Goal: Information Seeking & Learning: Learn about a topic

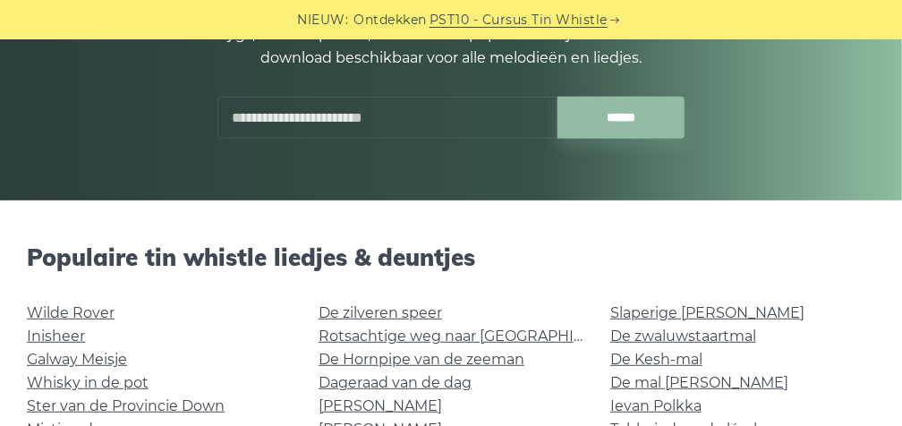
scroll to position [358, 0]
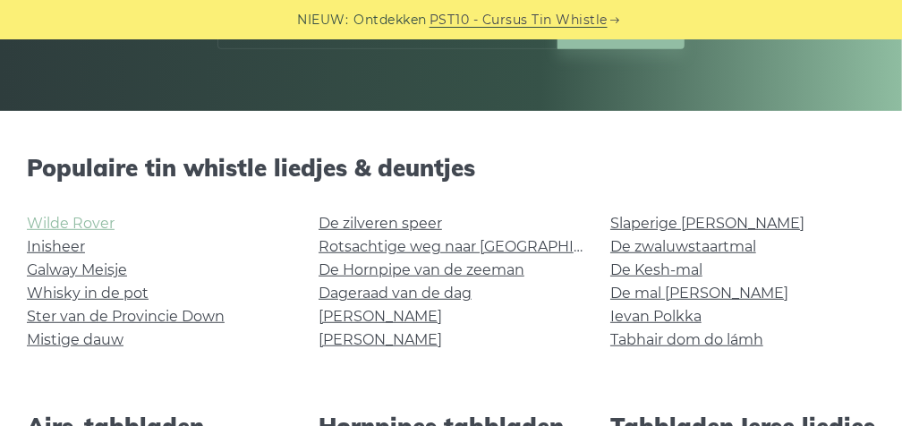
click at [86, 225] on link "Wilde Rover" at bounding box center [71, 223] width 88 height 17
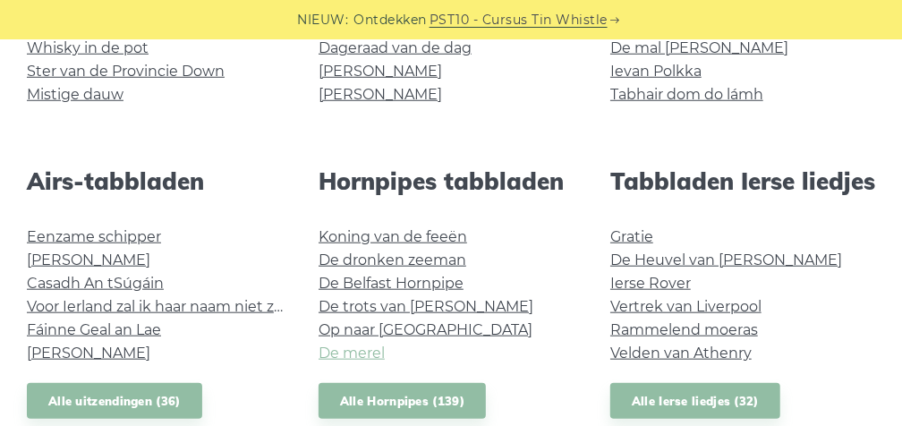
scroll to position [626, 0]
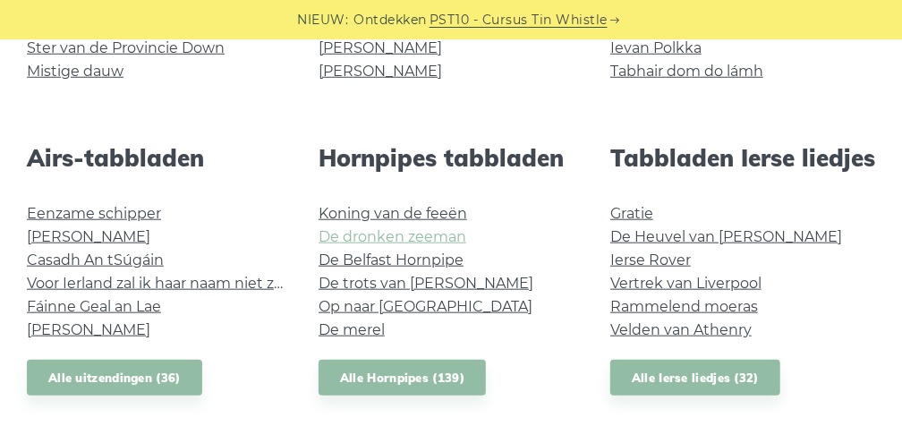
click at [362, 235] on link "De dronken zeeman" at bounding box center [392, 236] width 148 height 17
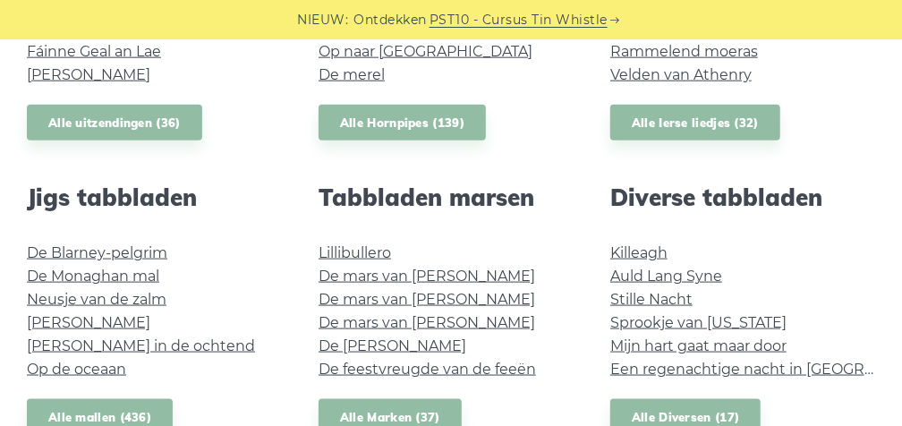
scroll to position [894, 0]
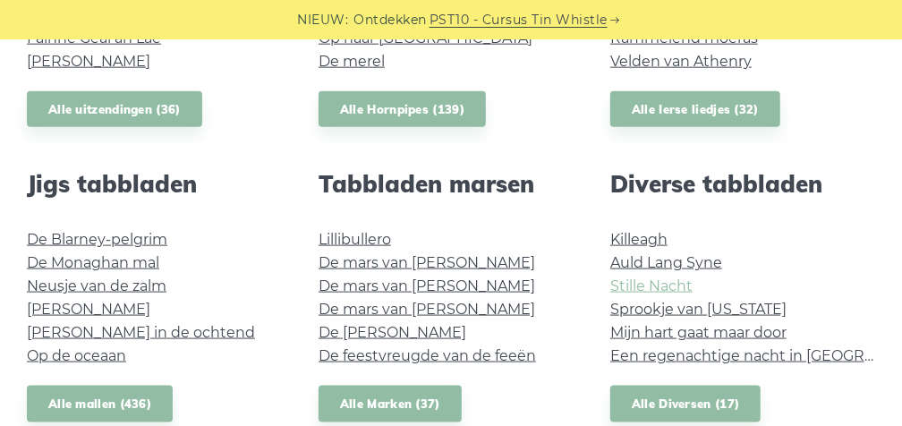
click at [650, 288] on link "Stille Nacht" at bounding box center [651, 285] width 82 height 17
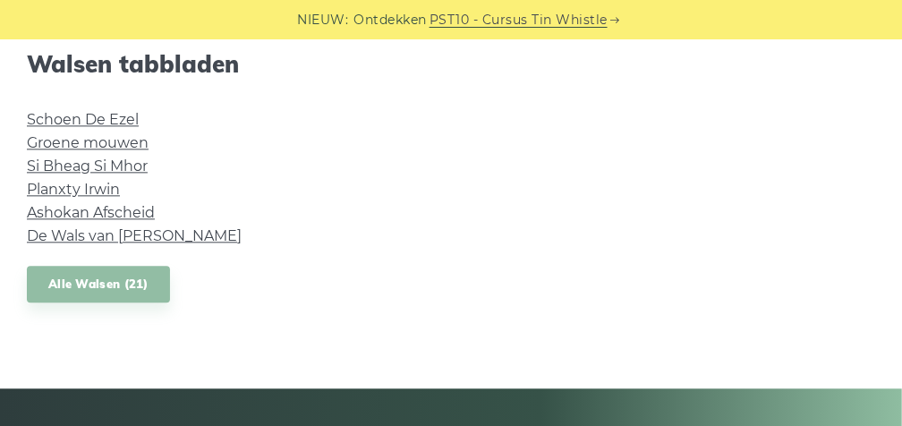
scroll to position [1610, 0]
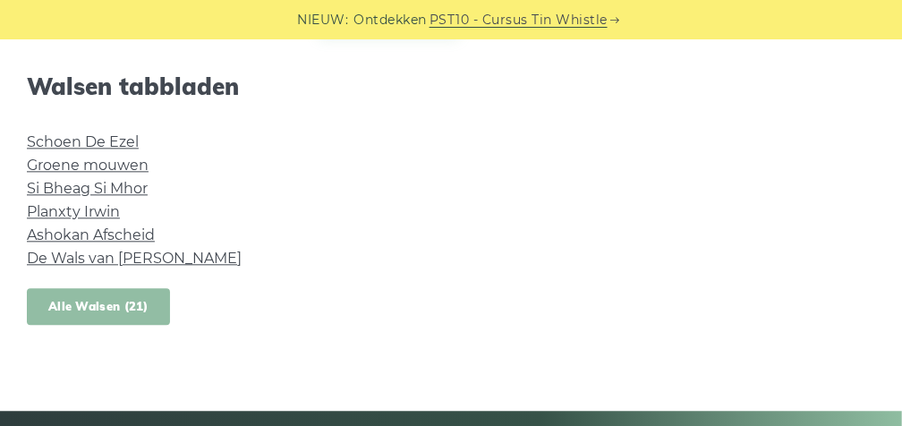
click at [100, 303] on link "Alle Walsen (21)" at bounding box center [98, 306] width 143 height 37
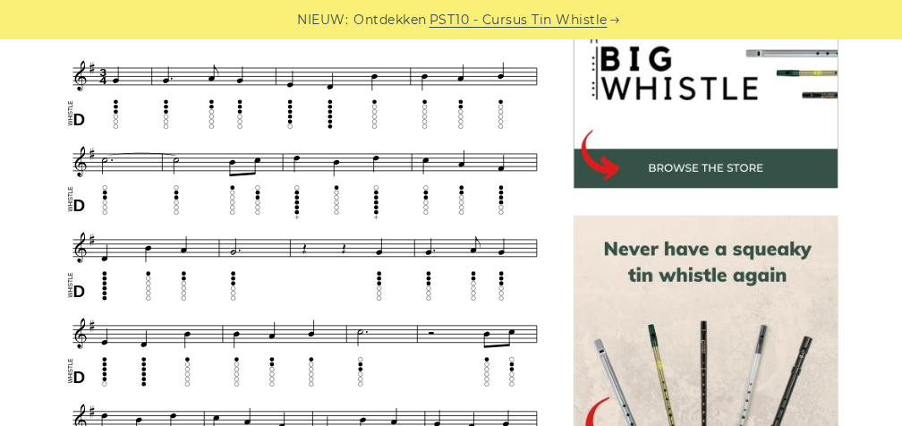
scroll to position [626, 0]
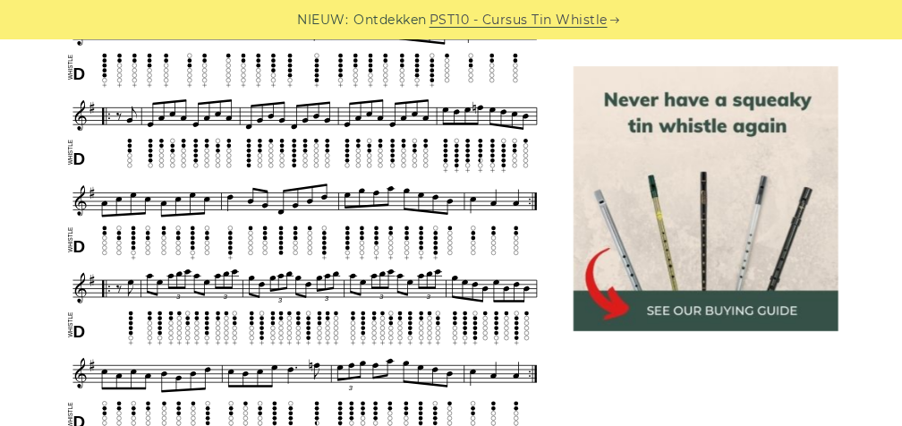
scroll to position [2235, 0]
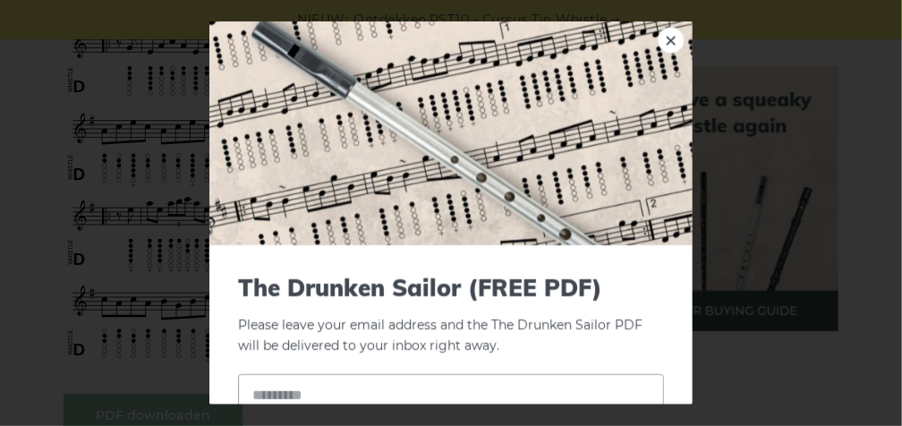
drag, startPoint x: 384, startPoint y: 312, endPoint x: 806, endPoint y: 113, distance: 466.9
click at [806, 113] on div "× The Drunken Sailor (FREE PDF) Please leave your email address and the The Dru…" at bounding box center [451, 213] width 902 height 426
click at [658, 37] on link "×" at bounding box center [670, 40] width 27 height 27
click at [657, 41] on link "×" at bounding box center [670, 40] width 27 height 27
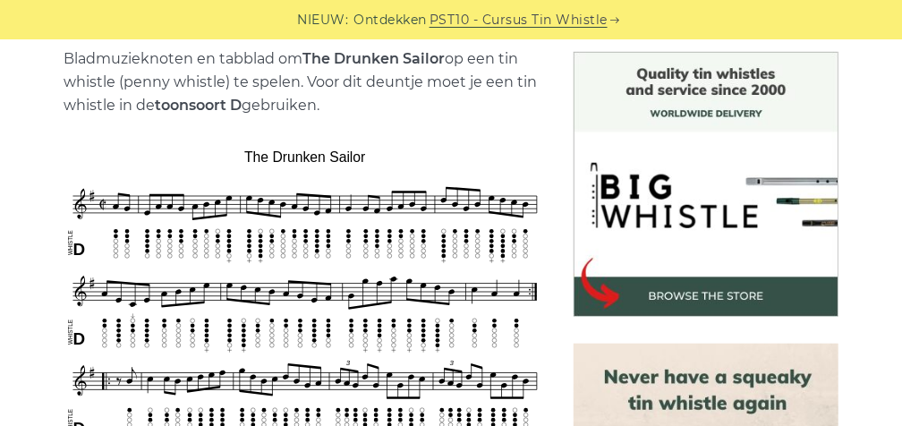
scroll to position [446, 0]
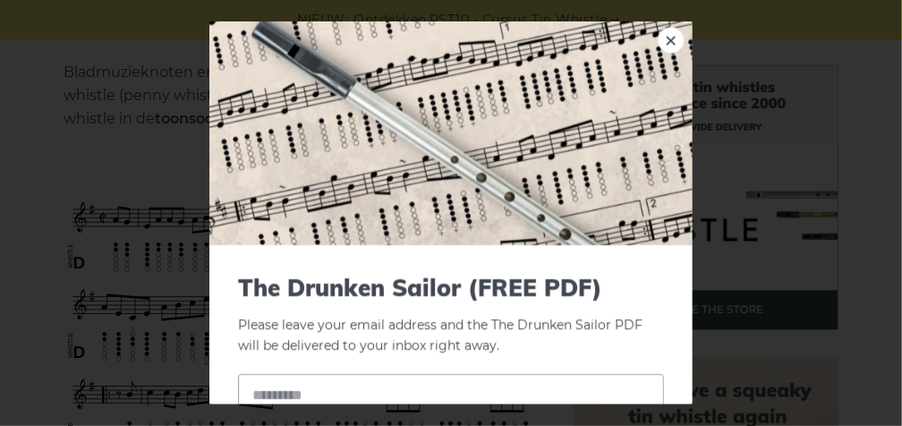
drag, startPoint x: 845, startPoint y: 259, endPoint x: 825, endPoint y: 254, distance: 21.3
click at [842, 257] on div "× The Drunken Sailor (FREE PDF) Please leave your email address and the The Dru…" at bounding box center [451, 213] width 902 height 426
click at [657, 42] on link "×" at bounding box center [670, 40] width 27 height 27
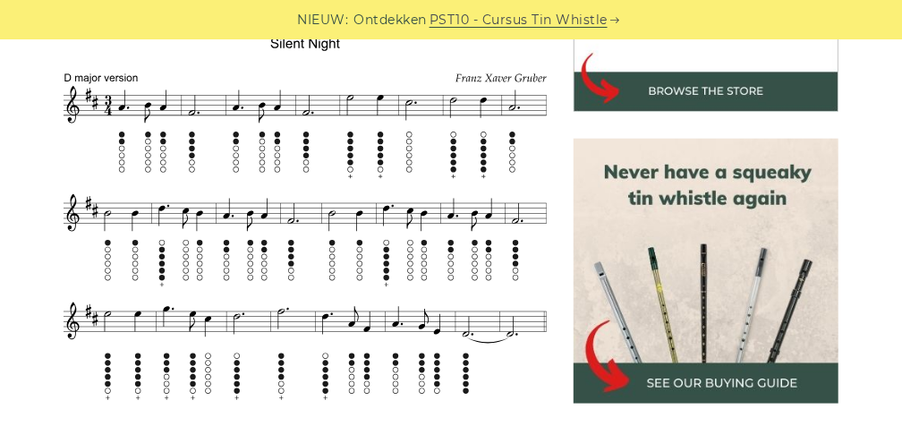
scroll to position [626, 0]
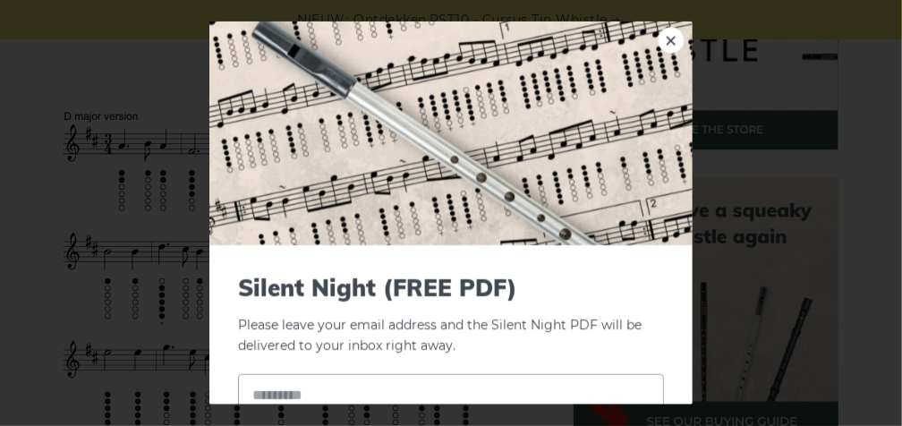
click at [822, 192] on div "× Silent Night (FREE PDF) Please leave your email address and the Silent Night …" at bounding box center [451, 213] width 902 height 426
click at [657, 38] on link "×" at bounding box center [670, 40] width 27 height 27
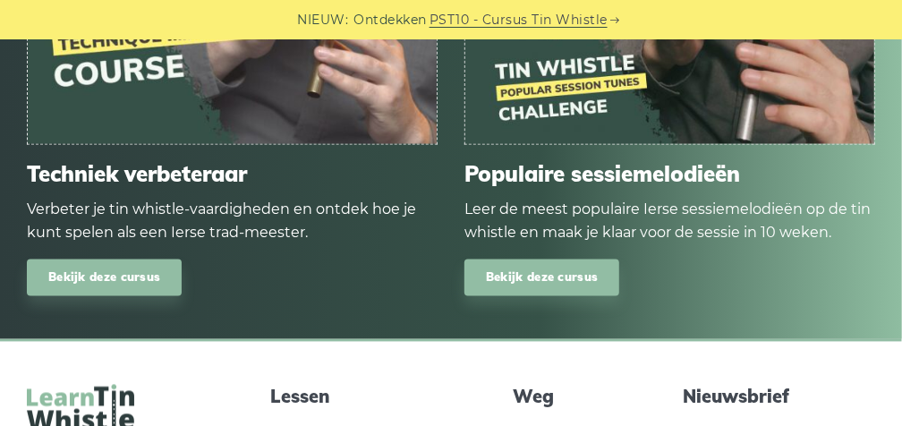
scroll to position [1252, 0]
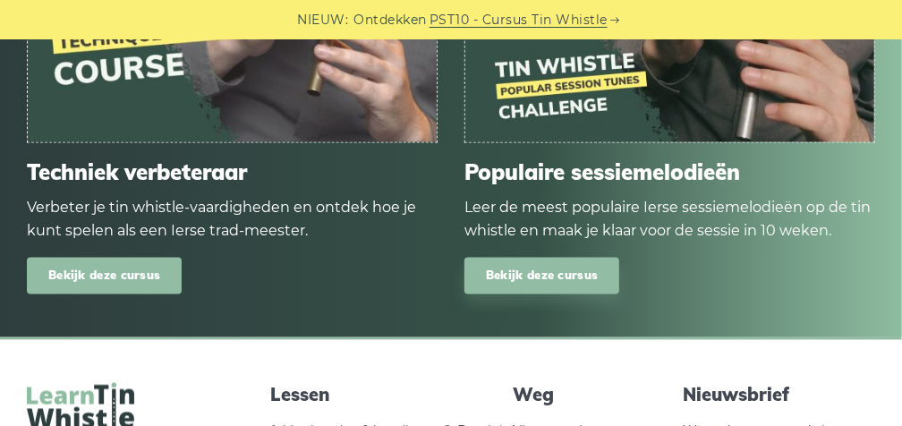
click at [110, 270] on link "Bekijk deze cursus" at bounding box center [104, 276] width 155 height 37
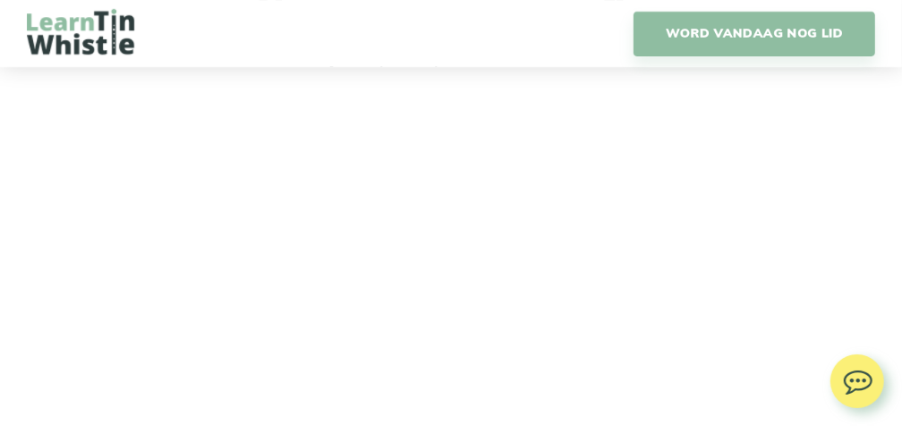
scroll to position [3131, 0]
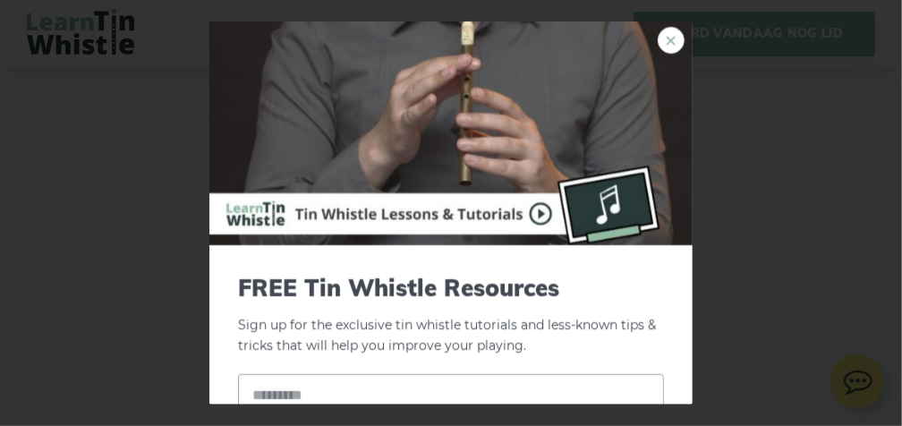
click at [658, 39] on link "×" at bounding box center [670, 40] width 27 height 27
